Goal: Task Accomplishment & Management: Complete application form

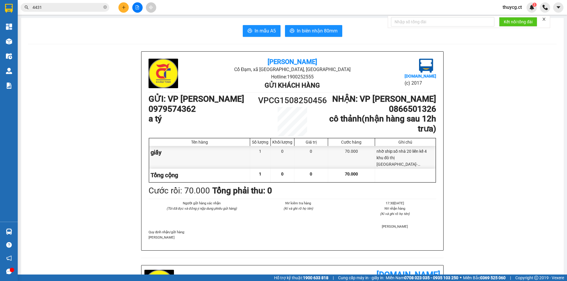
click at [103, 8] on span "4431" at bounding box center [65, 7] width 89 height 9
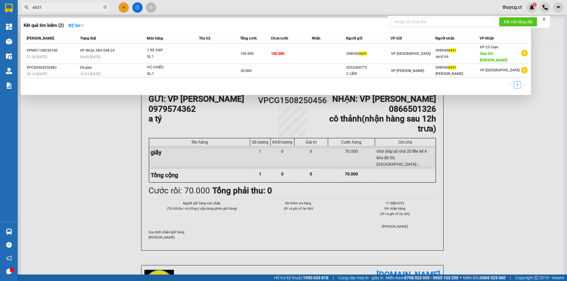
click at [122, 6] on div at bounding box center [283, 140] width 567 height 281
click at [105, 6] on icon "close-circle" at bounding box center [105, 7] width 4 height 4
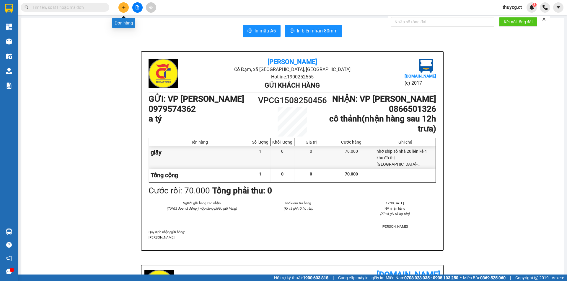
click at [125, 8] on icon "plus" at bounding box center [124, 7] width 4 height 4
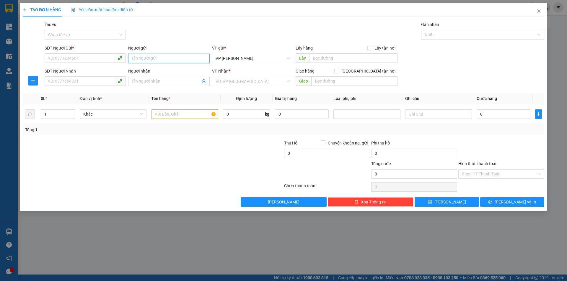
click at [154, 58] on input "Người gửi" at bounding box center [168, 58] width 81 height 9
type input "c trang"
click at [84, 58] on input "SĐT Người Gửi *" at bounding box center [80, 57] width 70 height 9
type input "0389960490"
click at [161, 83] on input "Người nhận" at bounding box center [166, 81] width 68 height 6
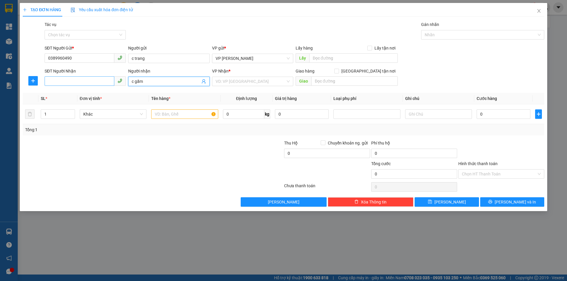
type input "c gấm"
click at [72, 79] on input "SĐT Người Nhận" at bounding box center [80, 81] width 70 height 9
click at [416, 114] on input "text" at bounding box center [438, 114] width 67 height 9
type input "nhờ ship:167 tr"
click at [269, 83] on input "search" at bounding box center [251, 81] width 70 height 9
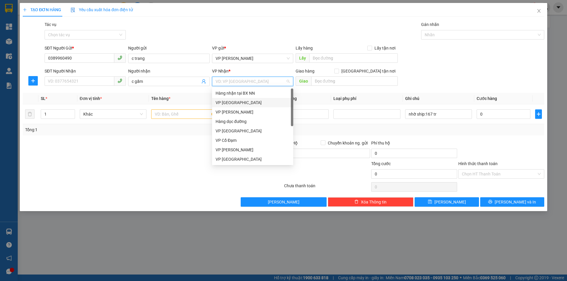
click at [257, 102] on div "VP [GEOGRAPHIC_DATA]" at bounding box center [253, 103] width 74 height 6
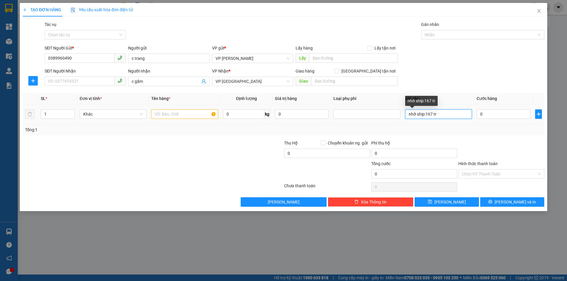
click at [442, 116] on input "nhờ ship:167 tr" at bounding box center [438, 114] width 67 height 9
click at [86, 82] on input "SĐT Người Nhận" at bounding box center [80, 81] width 70 height 9
click at [164, 115] on input "text" at bounding box center [184, 114] width 67 height 9
type input "clear giấy tờ"
click at [440, 115] on input "nhờ ship:167 tr" at bounding box center [438, 114] width 67 height 9
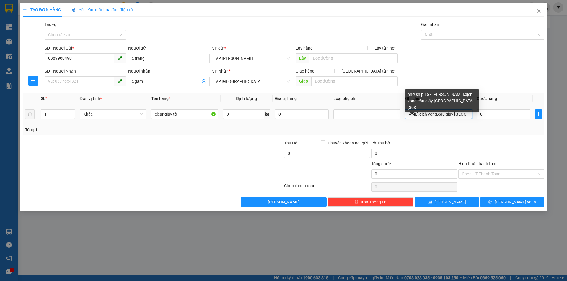
scroll to position [0, 50]
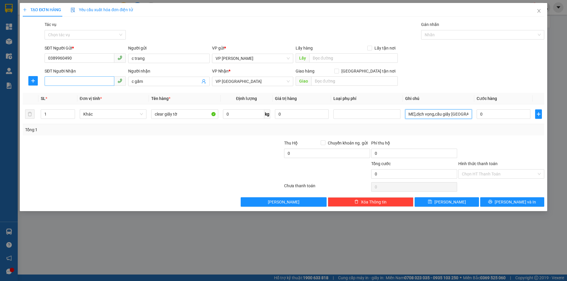
type input "nhờ ship:167 [PERSON_NAME],dịch vọng,cầu giấy [GEOGRAPHIC_DATA](30k+"
click at [84, 83] on input "SĐT Người Nhận" at bounding box center [80, 81] width 70 height 9
type input "0915018968"
click at [485, 115] on input "0" at bounding box center [504, 114] width 54 height 9
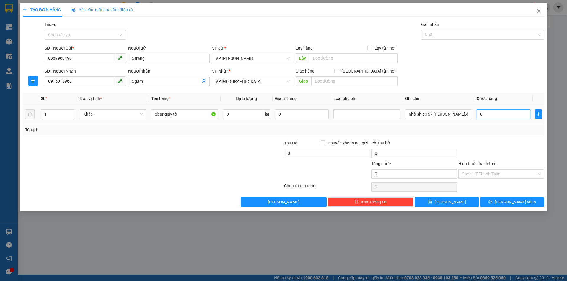
type input "7"
type input "70"
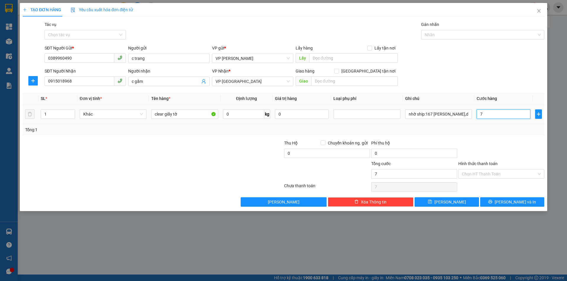
type input "70"
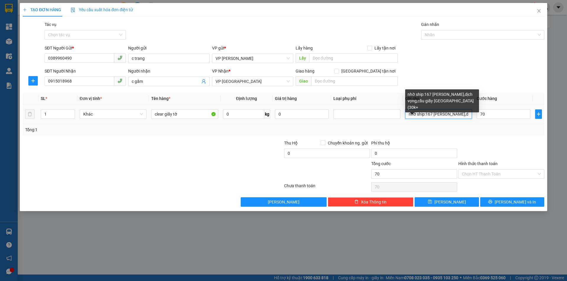
type input "70.000"
drag, startPoint x: 466, startPoint y: 115, endPoint x: 471, endPoint y: 114, distance: 4.9
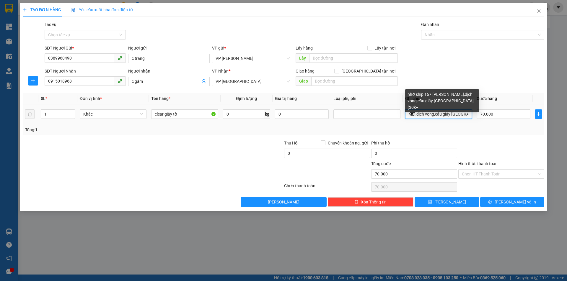
click at [471, 114] on input "nhờ ship:167 [PERSON_NAME],dịch vọng,cầu giấy [GEOGRAPHIC_DATA](30k+" at bounding box center [438, 114] width 67 height 9
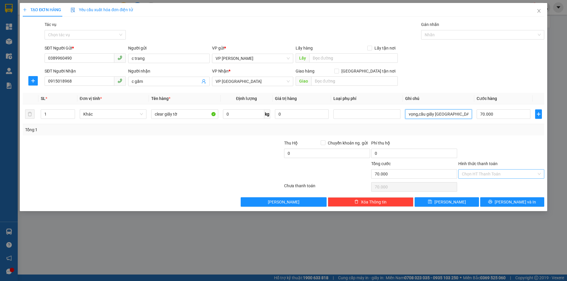
type input "nhờ ship:167 [PERSON_NAME],dịch vọng,cầu giấy [GEOGRAPHIC_DATA](30k+40k ship)"
click at [496, 173] on input "Hình thức thanh toán" at bounding box center [499, 174] width 75 height 9
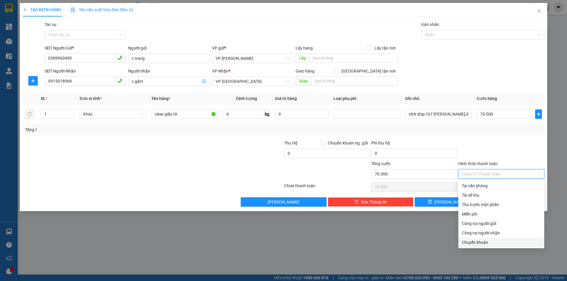
click at [491, 240] on div "Chuyển khoản" at bounding box center [501, 243] width 79 height 6
type input "0"
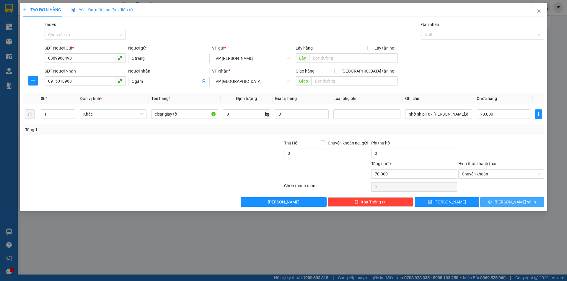
click at [492, 203] on icon "printer" at bounding box center [491, 202] width 4 height 4
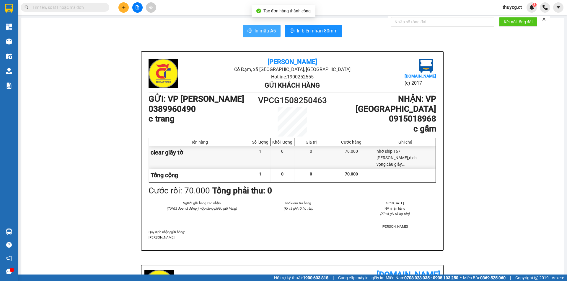
click at [261, 32] on span "In mẫu A5" at bounding box center [265, 30] width 21 height 7
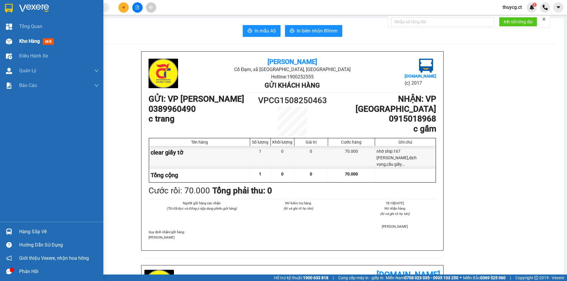
click at [22, 41] on span "Kho hàng" at bounding box center [29, 41] width 21 height 6
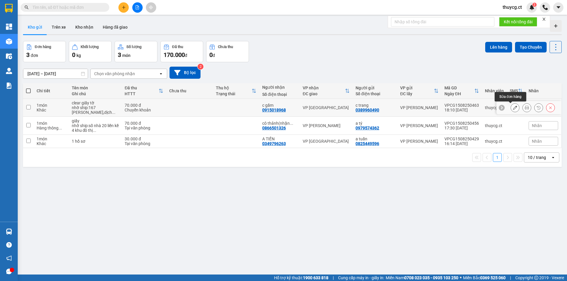
click at [513, 108] on icon at bounding box center [515, 108] width 4 height 4
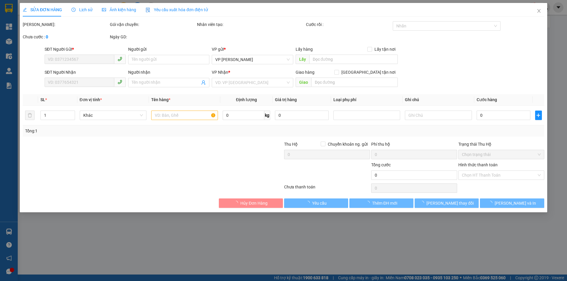
type input "0389960490"
type input "c trang"
type input "0915018968"
type input "c gấm"
type input "70.000"
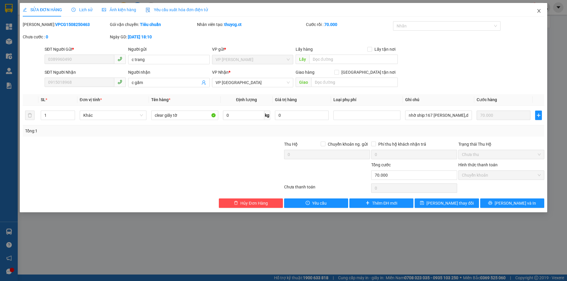
click at [536, 11] on span "Close" at bounding box center [539, 11] width 17 height 17
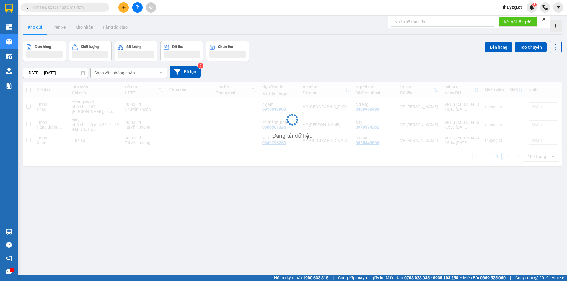
click at [539, 10] on div "thuycg.ct 3" at bounding box center [532, 7] width 69 height 10
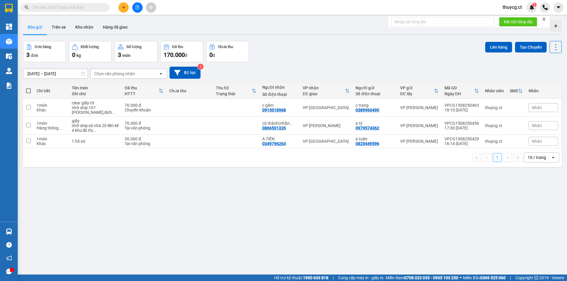
click at [518, 9] on span "thuycg.ct" at bounding box center [512, 7] width 29 height 7
click at [512, 17] on span "Đăng xuất" at bounding box center [519, 18] width 25 height 6
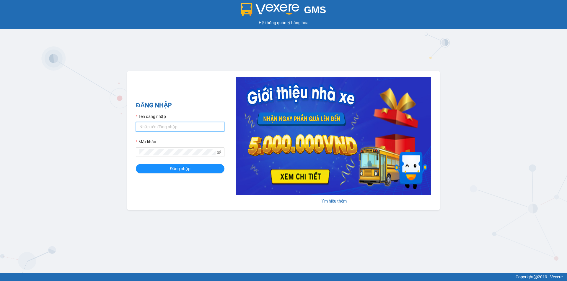
click at [181, 127] on input "Tên đăng nhập" at bounding box center [180, 126] width 89 height 9
type input "huyen2td.ct"
click at [216, 152] on span at bounding box center [180, 152] width 89 height 9
click at [217, 152] on icon "eye-invisible" at bounding box center [219, 153] width 4 height 4
click at [136, 164] on button "Đăng nhập" at bounding box center [180, 168] width 89 height 9
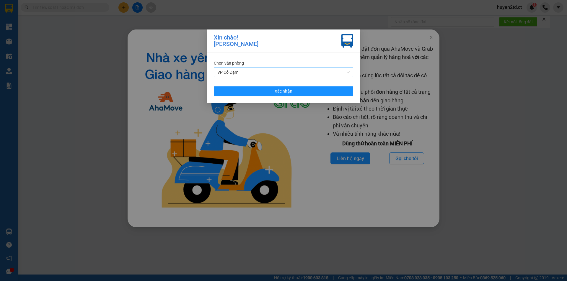
click at [278, 70] on span "VP Cổ Đạm" at bounding box center [283, 72] width 132 height 9
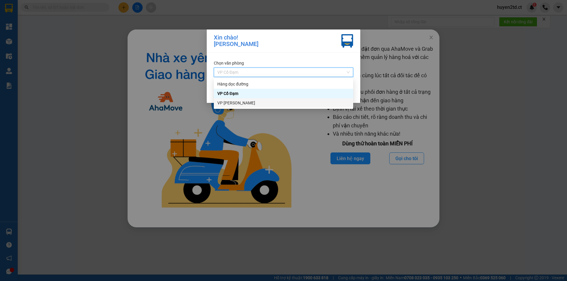
click at [278, 105] on div "VP [PERSON_NAME]" at bounding box center [283, 103] width 132 height 6
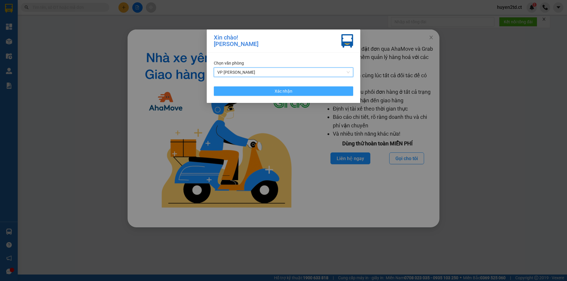
click at [278, 91] on span "Xác nhận" at bounding box center [284, 91] width 18 height 6
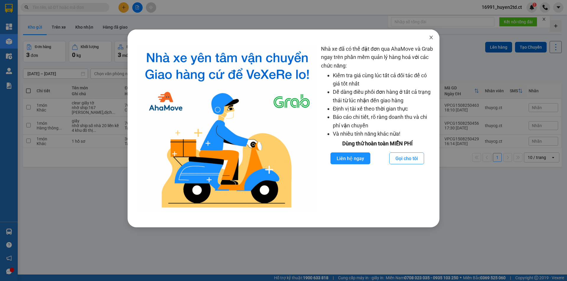
click at [430, 36] on icon "close" at bounding box center [431, 37] width 5 height 5
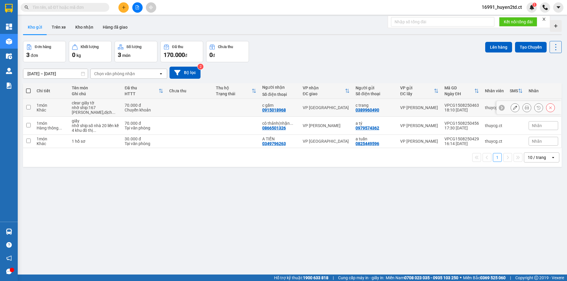
click at [511, 105] on button at bounding box center [515, 108] width 8 height 10
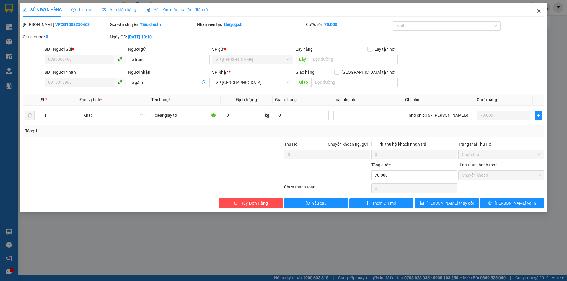
click at [539, 10] on icon "close" at bounding box center [539, 11] width 5 height 5
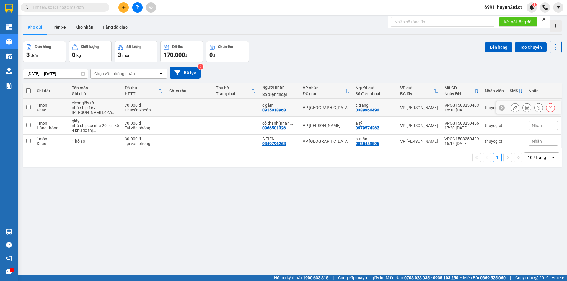
click at [513, 106] on icon at bounding box center [515, 108] width 4 height 4
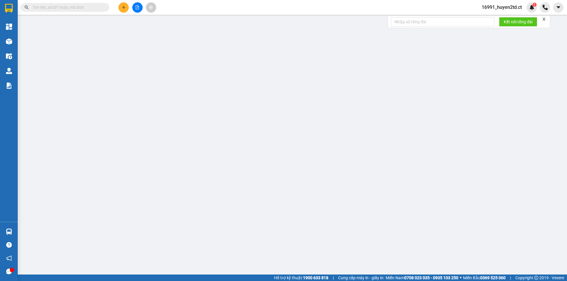
type input "0389960490"
type input "c trang"
type input "0915018968"
type input "c gấm"
type input "70.000"
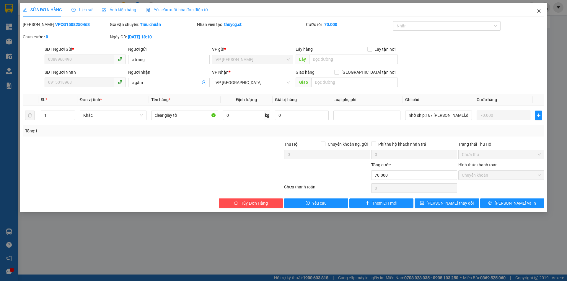
click at [537, 10] on icon "close" at bounding box center [539, 11] width 5 height 5
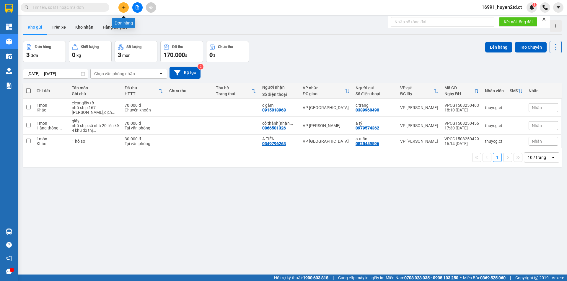
click at [124, 6] on icon "plus" at bounding box center [123, 7] width 0 height 3
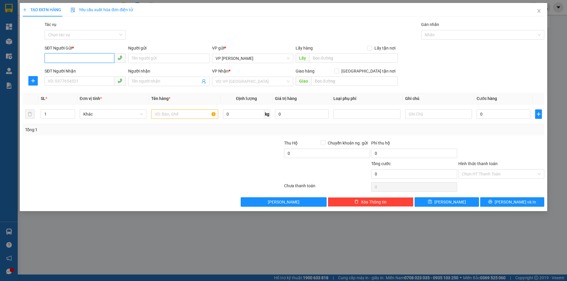
paste input "0389960490"
type input "0389960490"
click at [100, 69] on div "0389960490 - c trang" at bounding box center [85, 70] width 74 height 6
type input "c trang"
type input "0915018968"
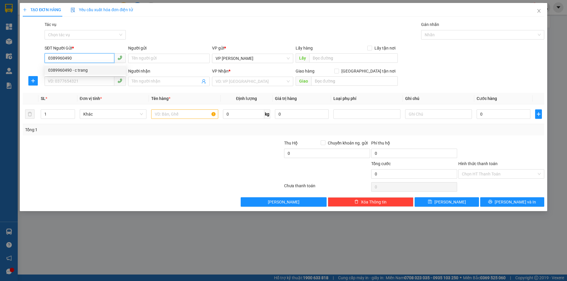
type input "c gấm"
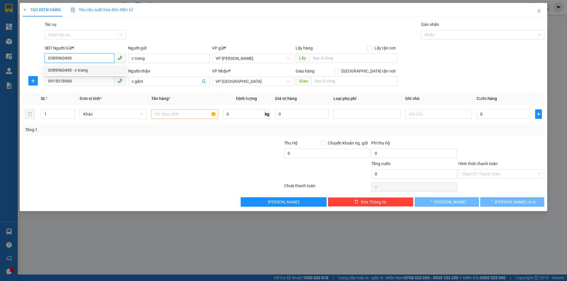
type input "70.000"
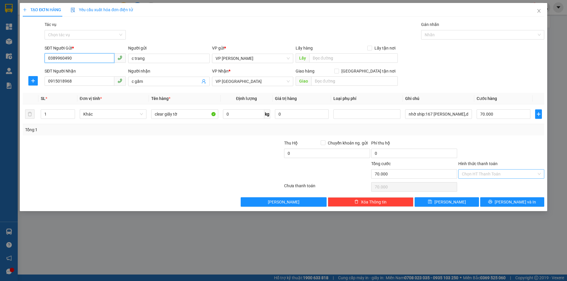
type input "0389960490"
click at [481, 174] on input "Hình thức thanh toán" at bounding box center [499, 174] width 75 height 9
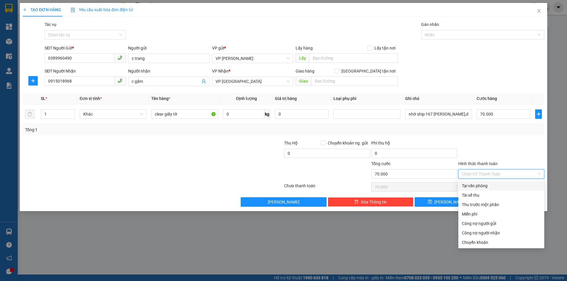
click at [484, 186] on div "Tại văn phòng" at bounding box center [501, 186] width 79 height 6
type input "0"
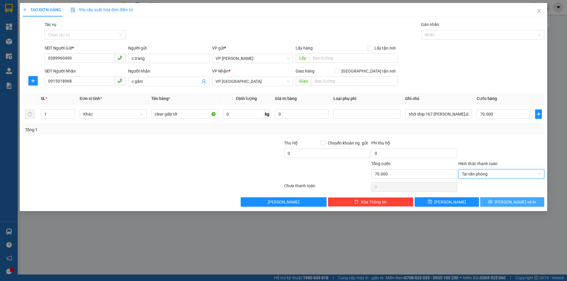
click at [492, 204] on span "printer" at bounding box center [490, 202] width 4 height 5
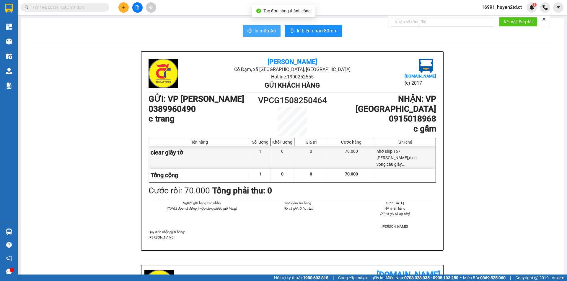
click at [261, 29] on span "In mẫu A5" at bounding box center [265, 30] width 21 height 7
